Goal: Obtain resource: Obtain resource

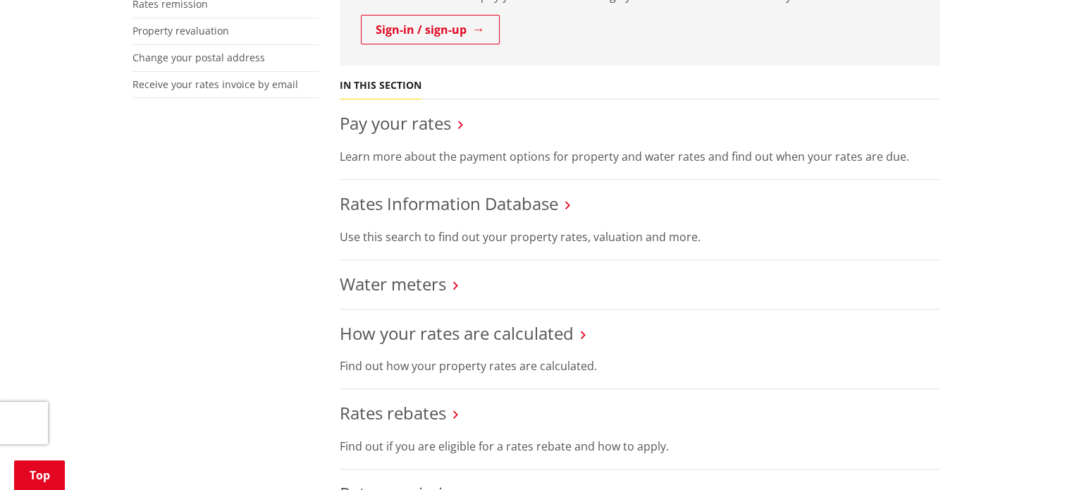
scroll to position [423, 0]
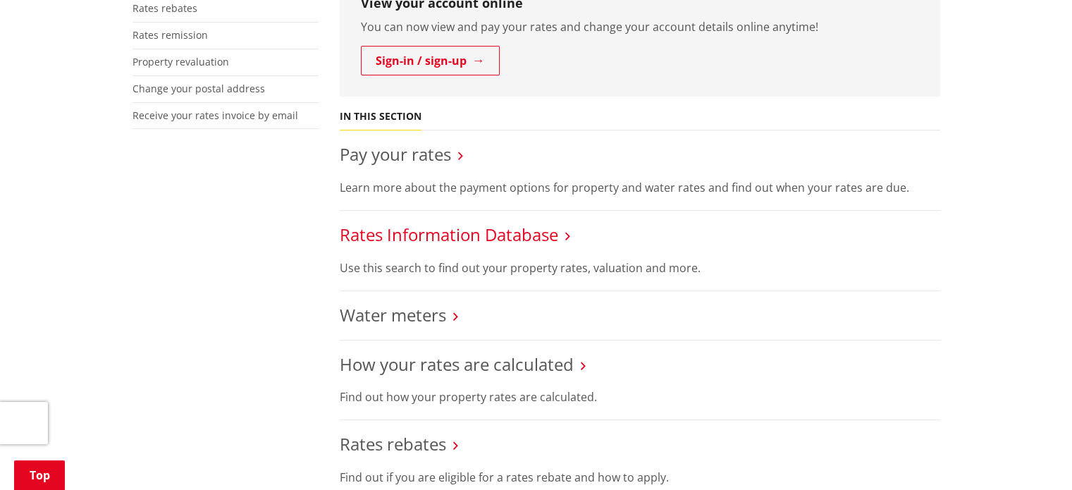
click at [490, 234] on link "Rates Information Database" at bounding box center [449, 234] width 219 height 23
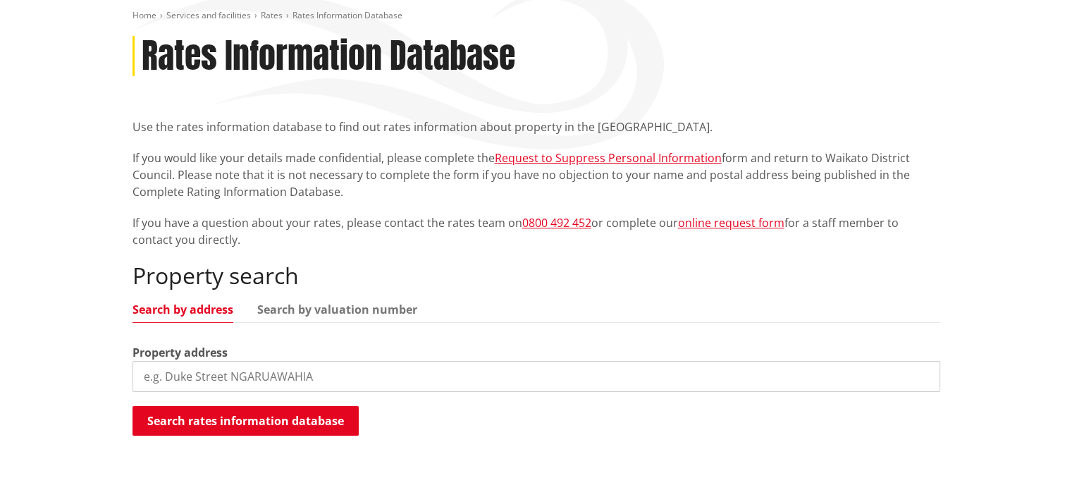
scroll to position [211, 0]
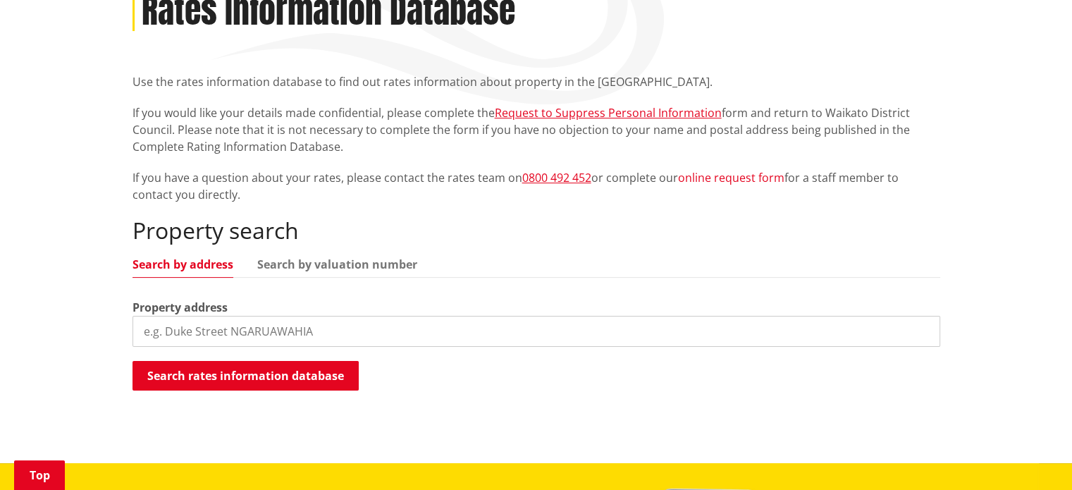
click at [727, 183] on link "online request form" at bounding box center [731, 178] width 106 height 16
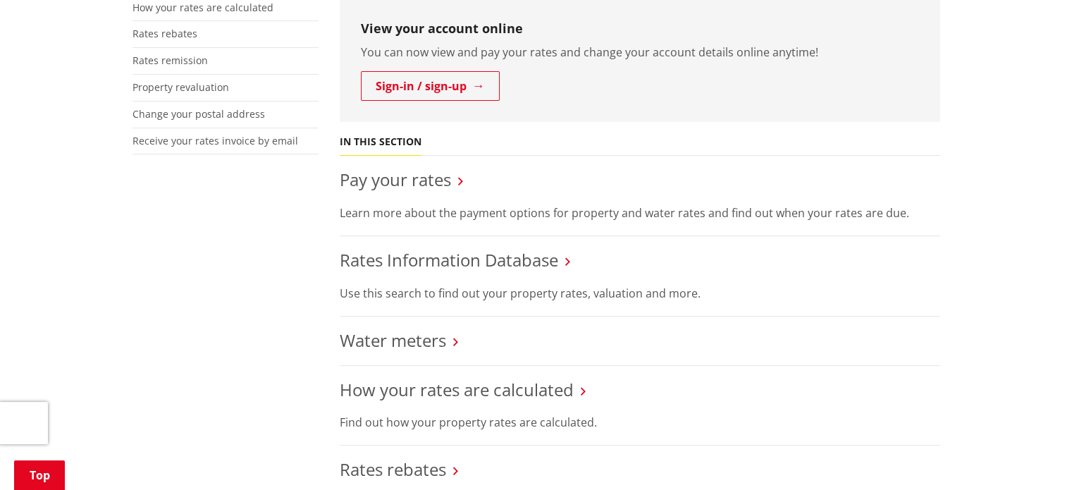
scroll to position [423, 0]
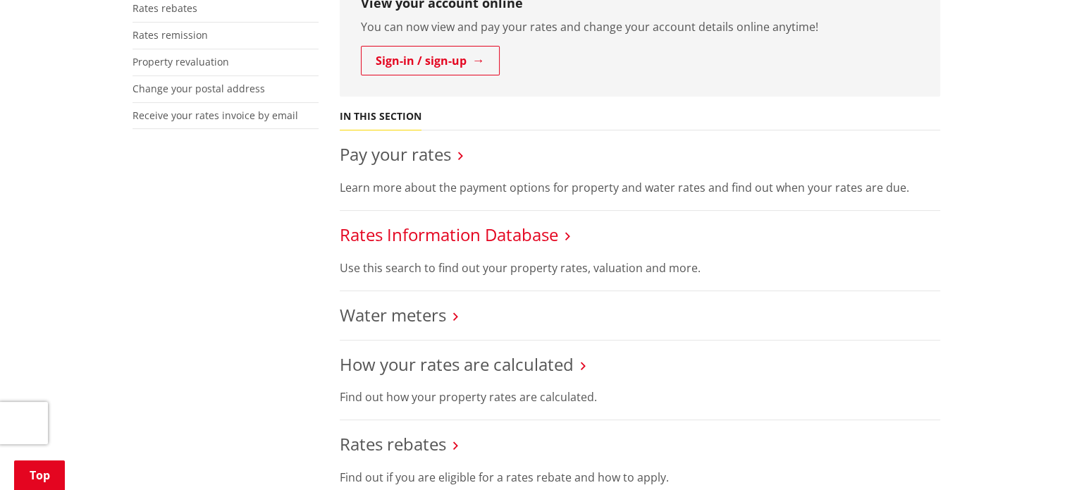
click at [455, 240] on link "Rates Information Database" at bounding box center [449, 234] width 219 height 23
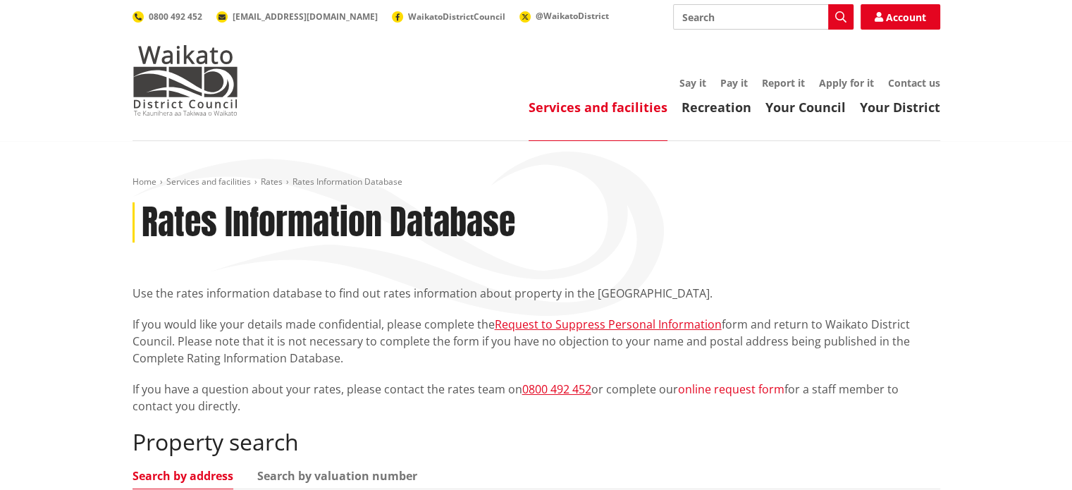
click at [734, 388] on link "online request form" at bounding box center [731, 389] width 106 height 16
